Goal: Information Seeking & Learning: Learn about a topic

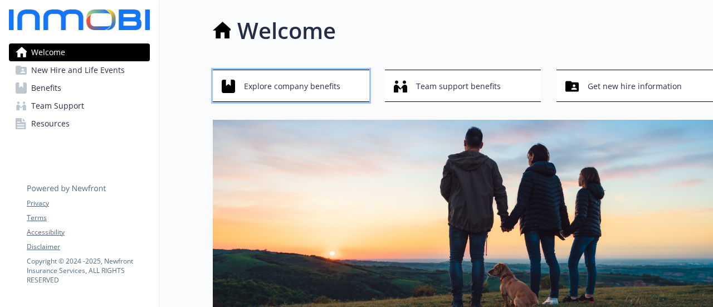
click at [264, 80] on span "Explore company benefits" at bounding box center [292, 86] width 96 height 21
